Goal: Navigation & Orientation: Find specific page/section

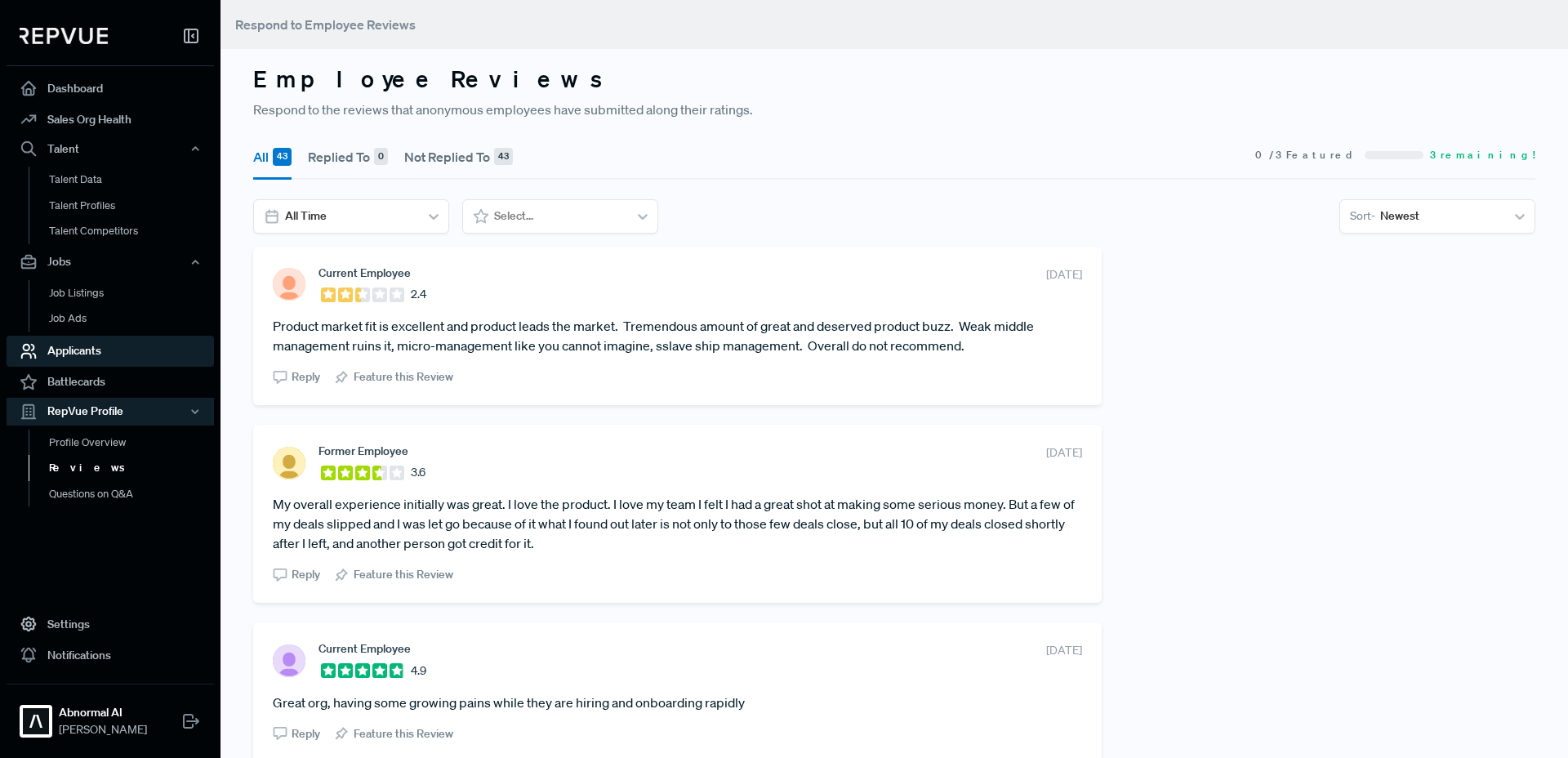
scroll to position [72, 0]
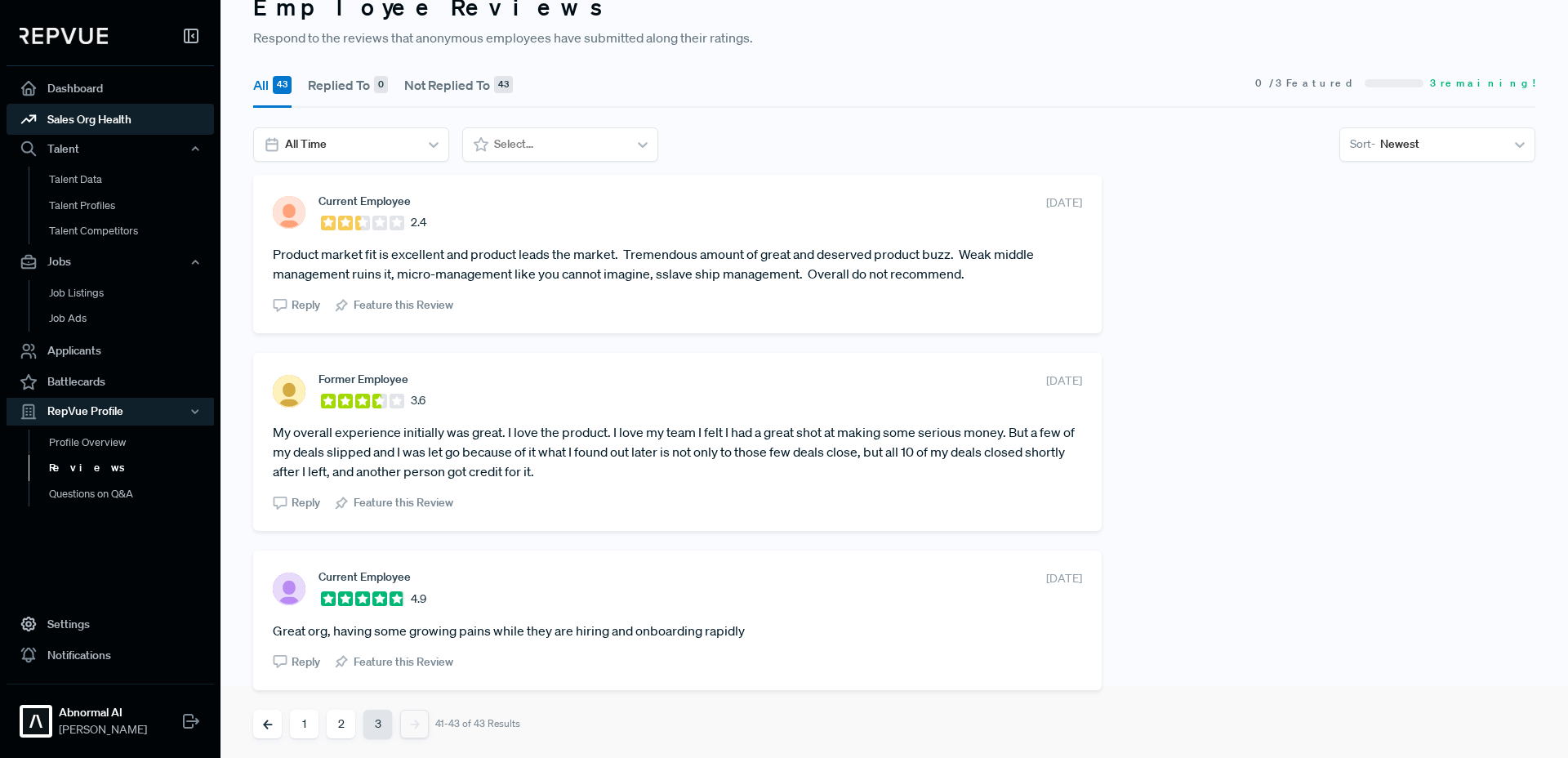
click at [89, 117] on link "Sales Org Health" at bounding box center [111, 119] width 208 height 31
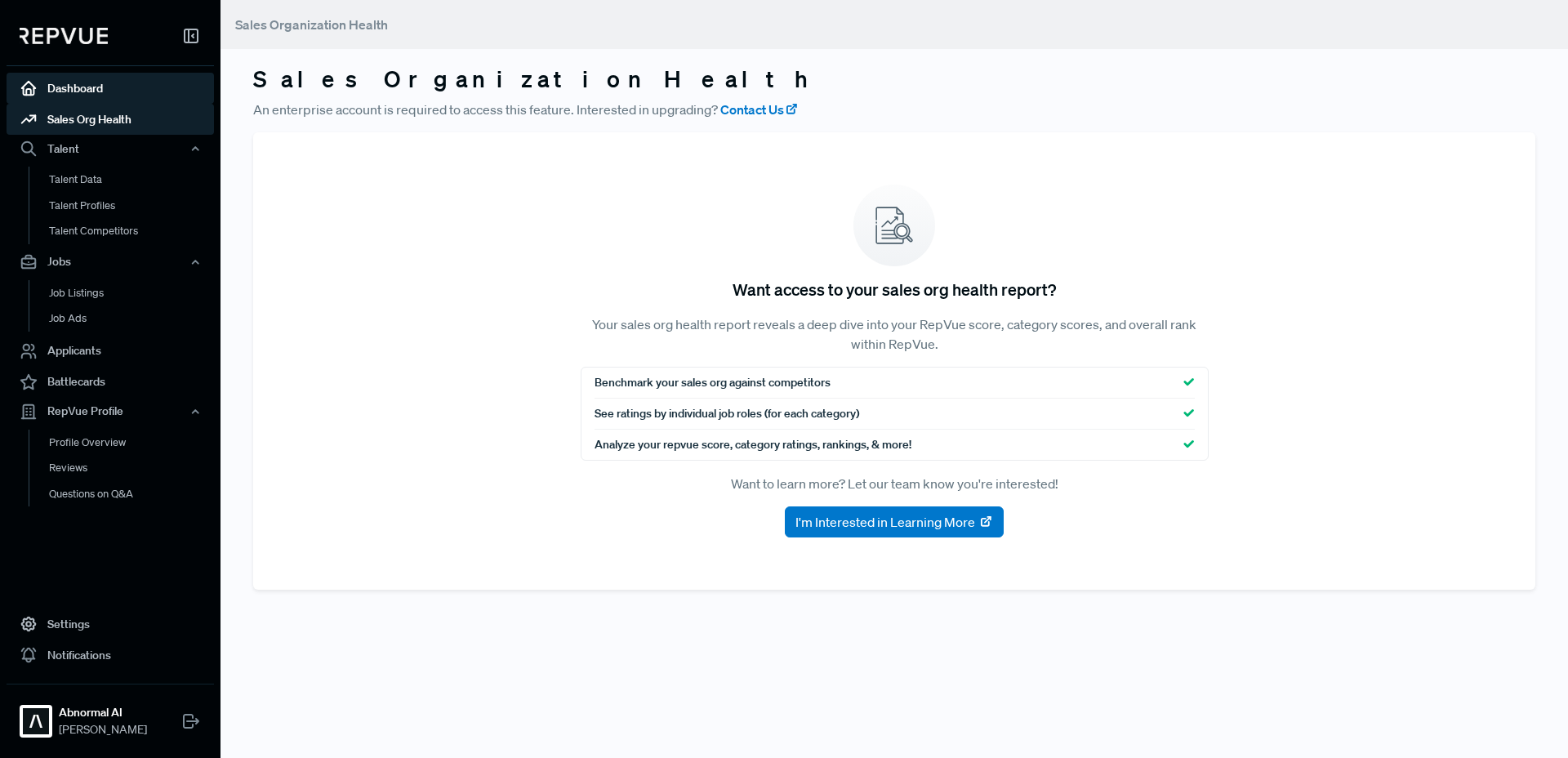
click at [80, 91] on link "Dashboard" at bounding box center [111, 88] width 208 height 31
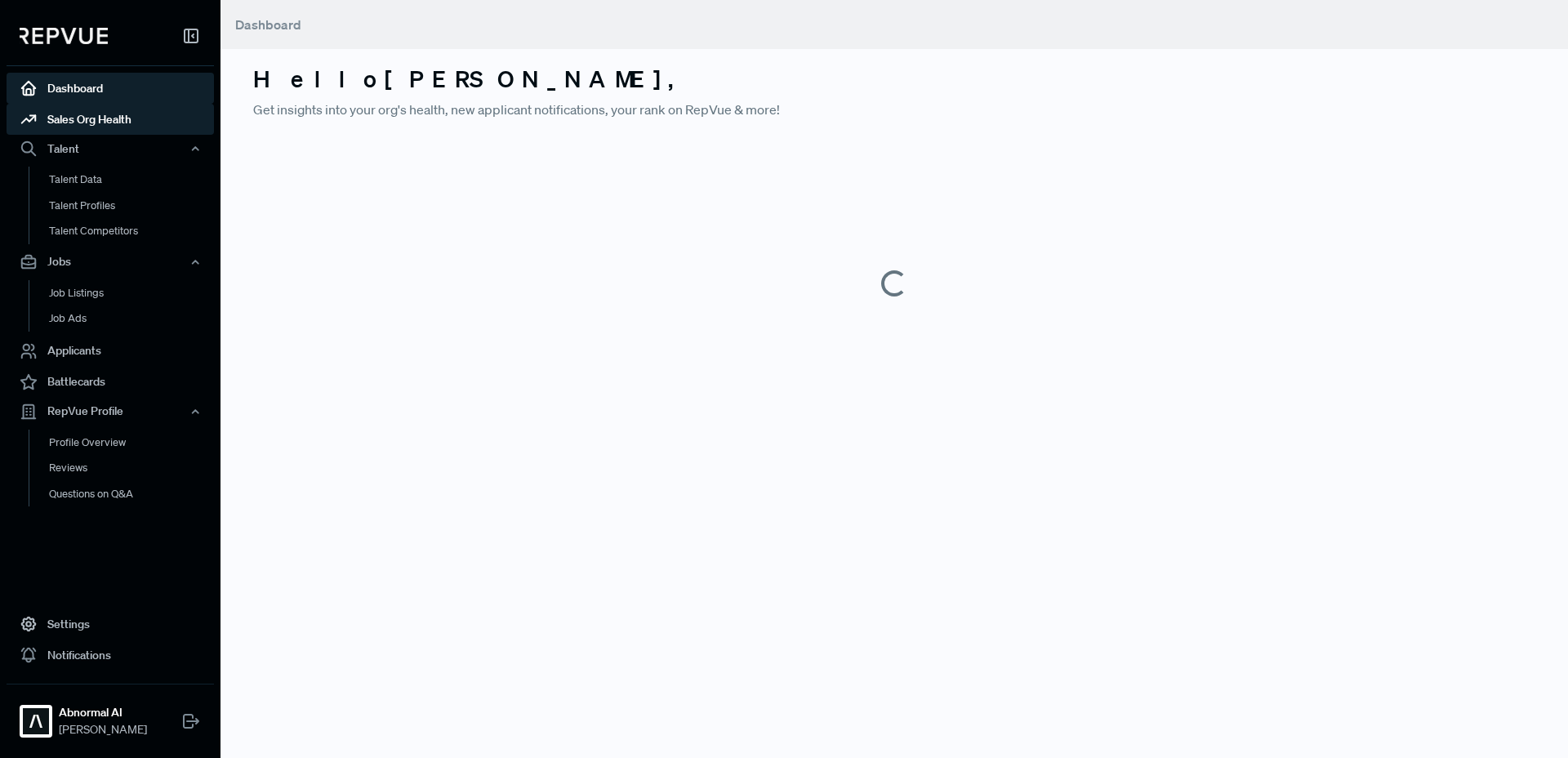
click at [82, 116] on link "Sales Org Health" at bounding box center [111, 119] width 208 height 31
